Goal: Navigation & Orientation: Find specific page/section

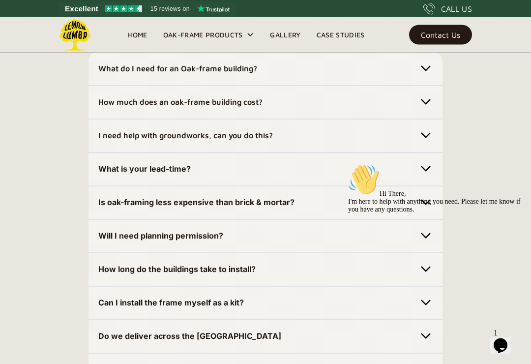
scroll to position [3009, 0]
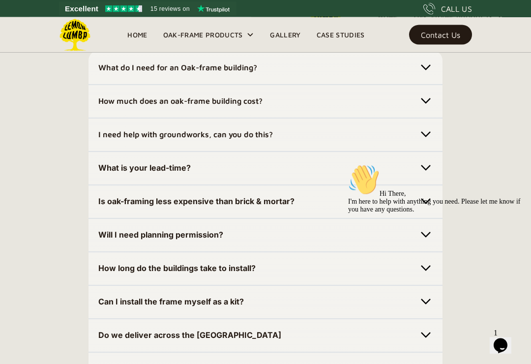
click at [428, 108] on img at bounding box center [426, 101] width 14 height 14
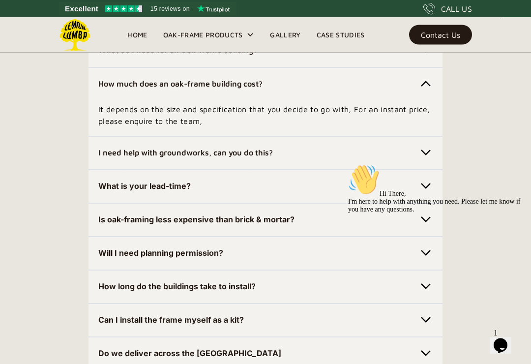
scroll to position [3028, 0]
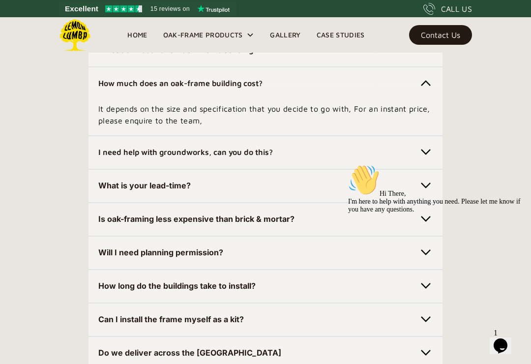
click at [426, 90] on img at bounding box center [426, 83] width 14 height 14
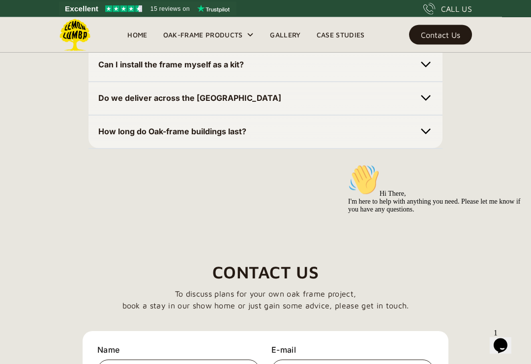
scroll to position [3264, 0]
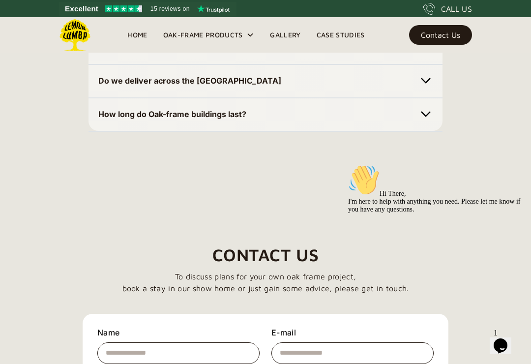
click at [430, 54] on img at bounding box center [426, 47] width 14 height 14
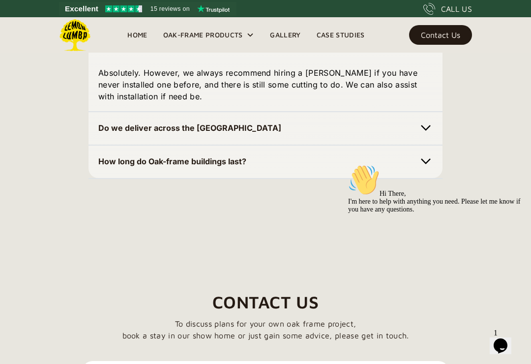
click at [429, 54] on img at bounding box center [426, 47] width 14 height 14
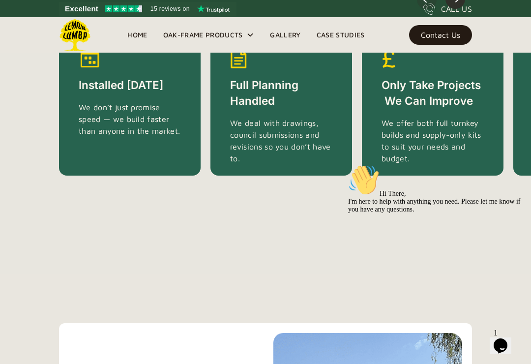
scroll to position [1991, 0]
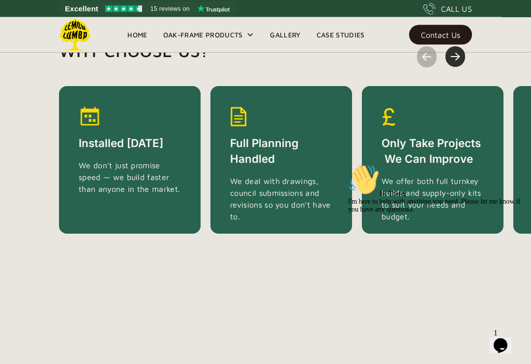
click at [253, 35] on icon at bounding box center [250, 35] width 8 height 8
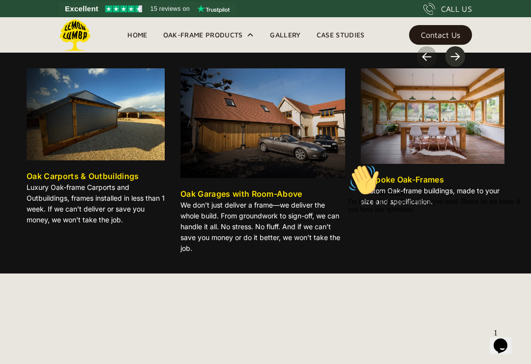
click at [457, 62] on img "next slide" at bounding box center [456, 56] width 10 height 11
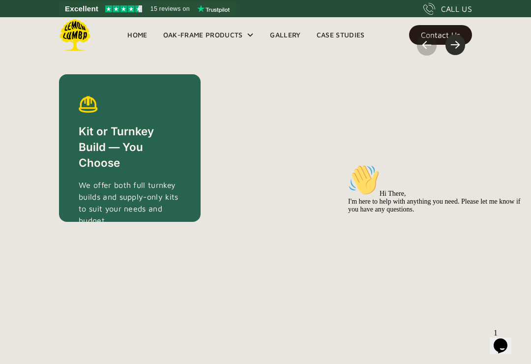
scroll to position [2006, 0]
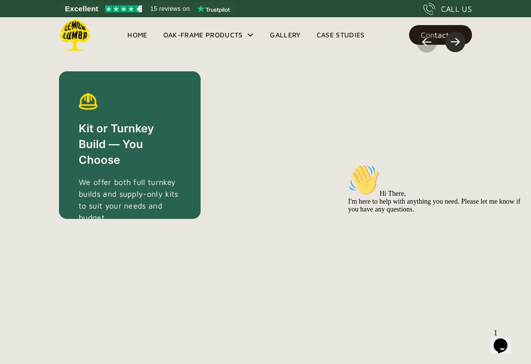
click at [460, 48] on img "next slide" at bounding box center [456, 41] width 10 height 11
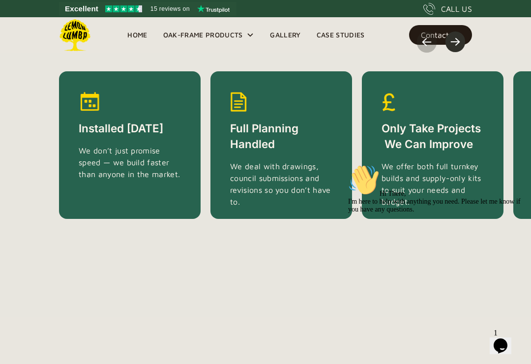
click at [460, 48] on img "next slide" at bounding box center [456, 41] width 10 height 11
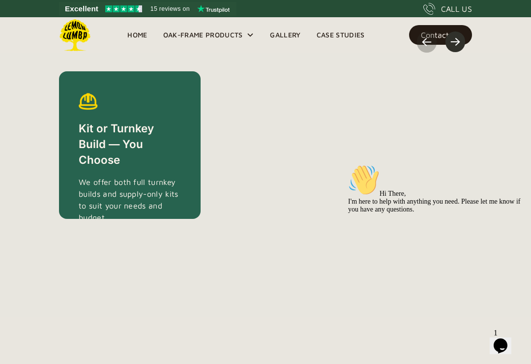
click at [456, 48] on img "next slide" at bounding box center [456, 41] width 10 height 11
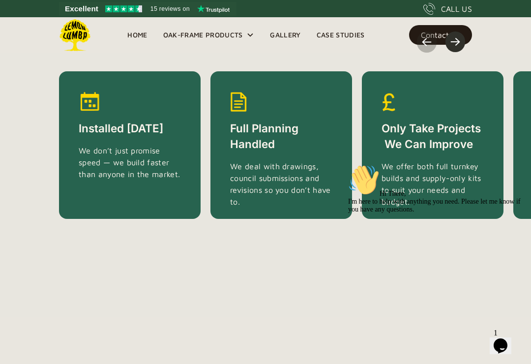
click at [286, 34] on link "Gallery" at bounding box center [285, 35] width 46 height 15
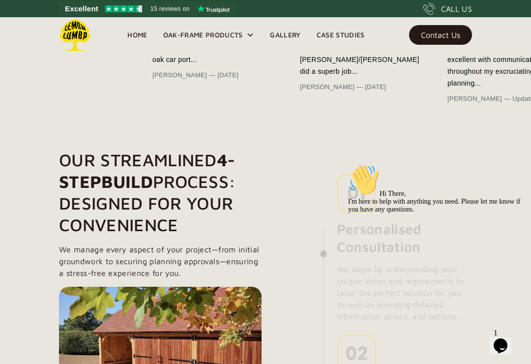
scroll to position [589, 0]
